Goal: Check status: Check status

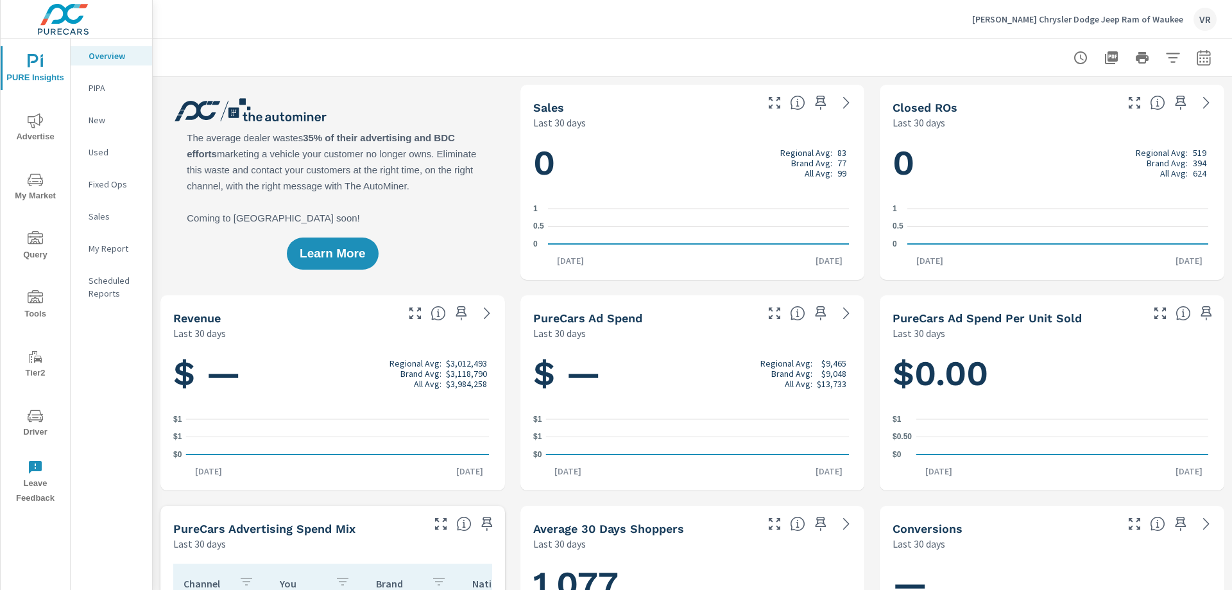
scroll to position [1, 0]
click at [28, 422] on icon "nav menu" at bounding box center [35, 415] width 15 height 15
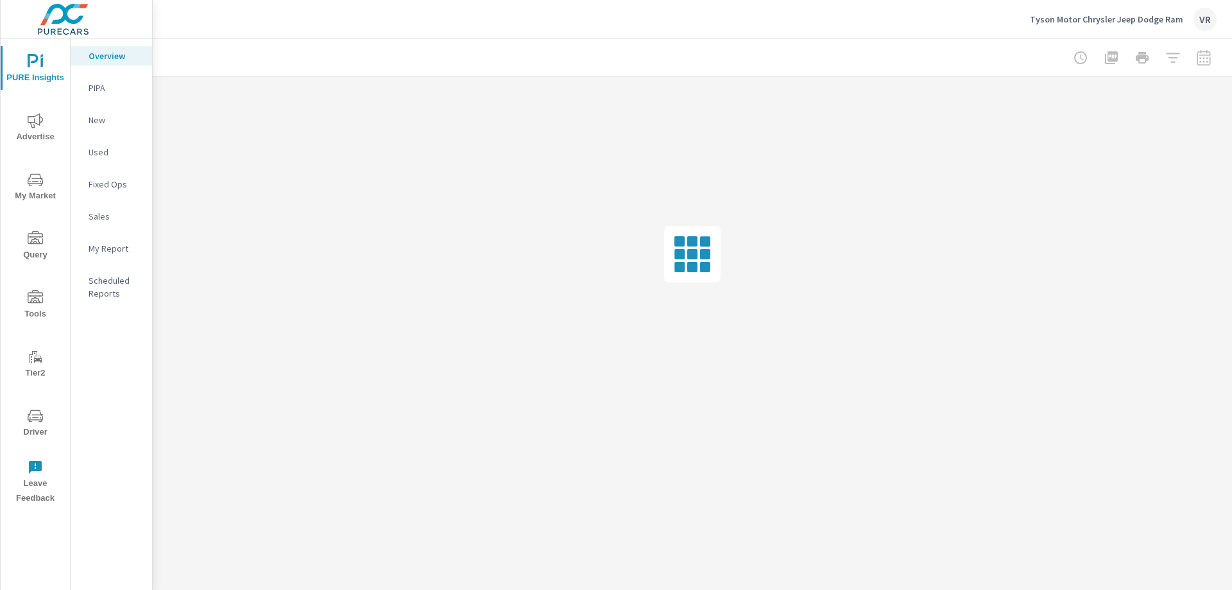
click at [39, 413] on icon "nav menu" at bounding box center [35, 415] width 15 height 15
